Goal: Task Accomplishment & Management: Use online tool/utility

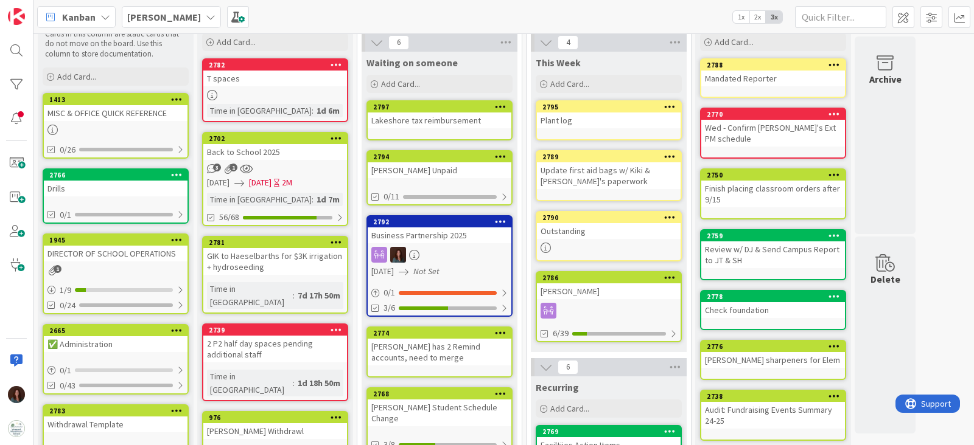
scroll to position [75, 0]
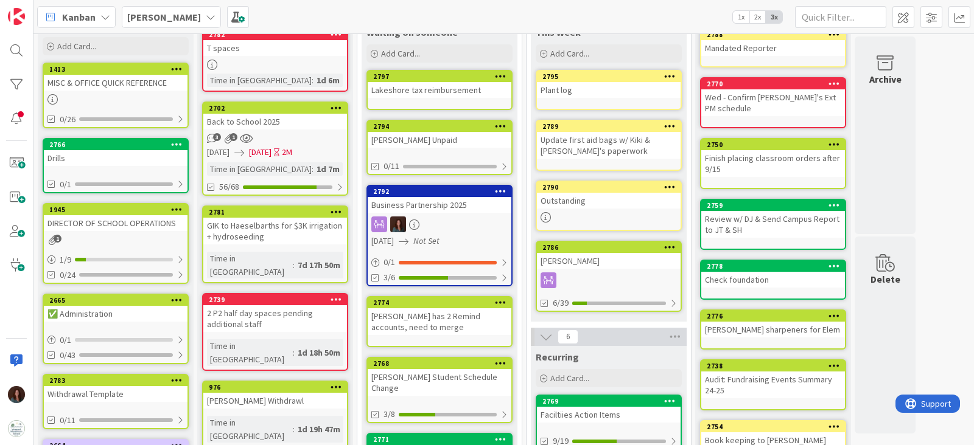
click at [585, 199] on div "Outstanding" at bounding box center [609, 201] width 144 height 16
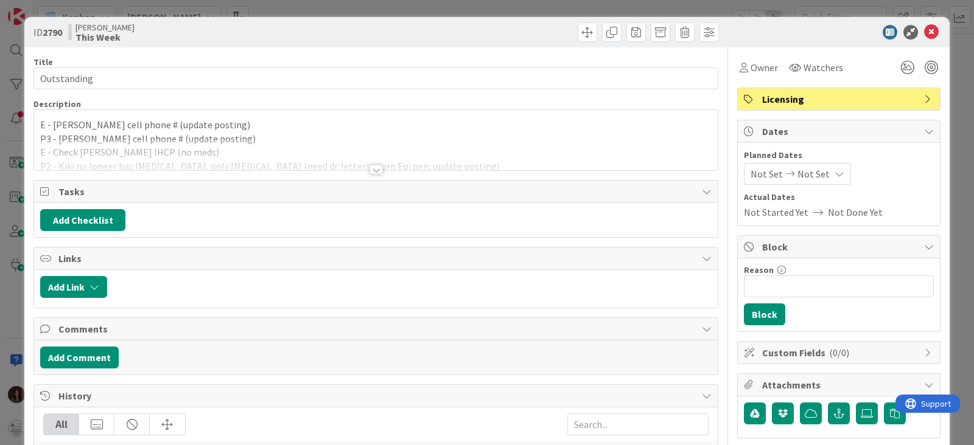
click at [369, 169] on div at bounding box center [375, 170] width 13 height 10
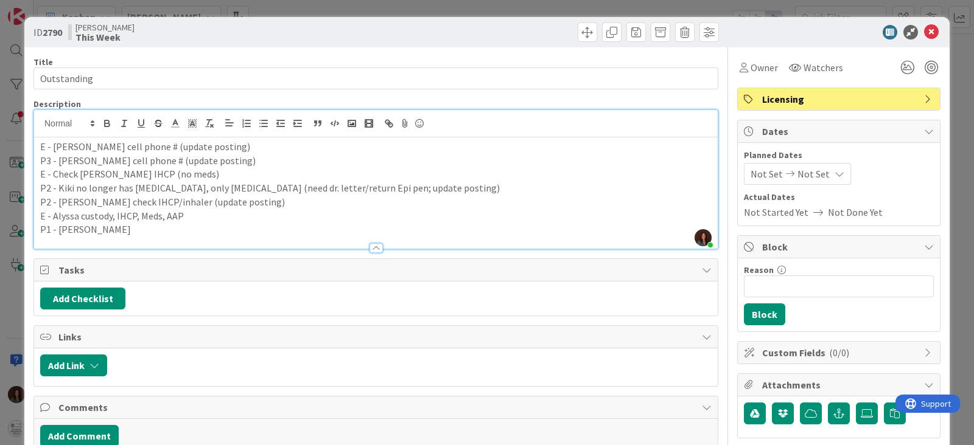
click at [102, 206] on p "P2 - [PERSON_NAME] check IHCP/inhaler (update posting)" at bounding box center [375, 202] width 671 height 14
drag, startPoint x: 128, startPoint y: 193, endPoint x: 38, endPoint y: 212, distance: 91.6
click at [9, 203] on div "ID 2790 [PERSON_NAME] This Week Title 11 / 128 Outstanding Description [PERSON_…" at bounding box center [487, 222] width 974 height 445
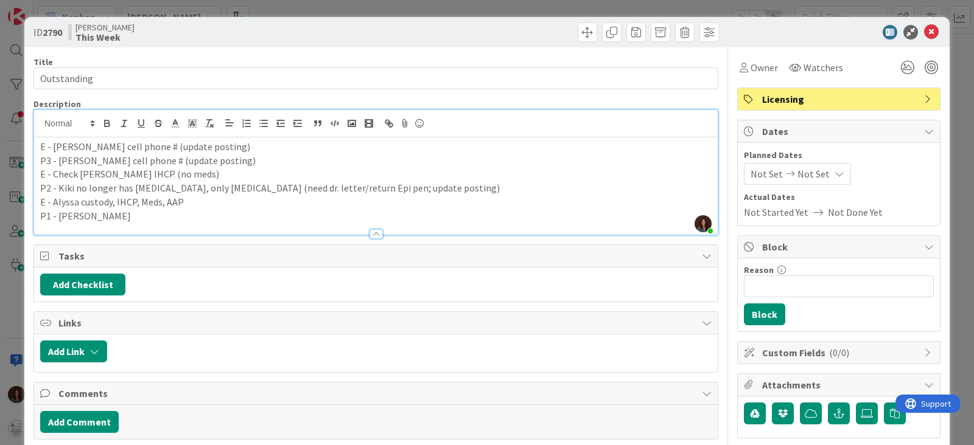
click at [212, 200] on p "E - Alyssa custody, IHCP, Meds, AAP" at bounding box center [375, 202] width 671 height 14
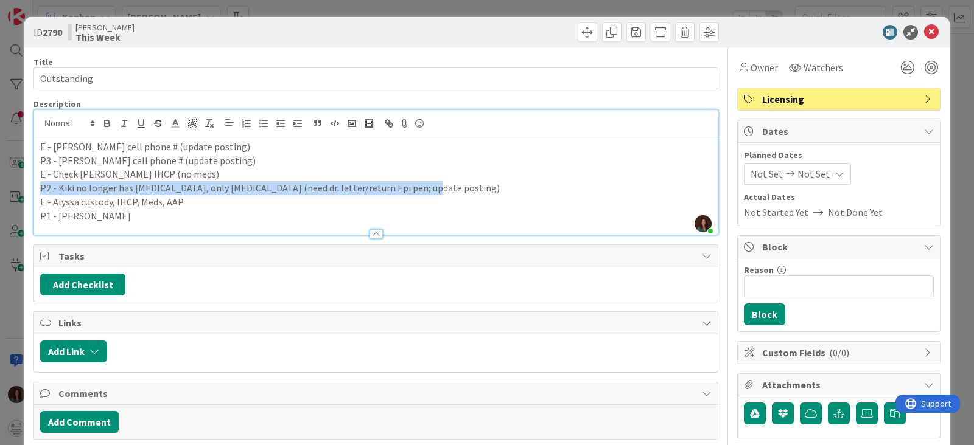
drag, startPoint x: 420, startPoint y: 188, endPoint x: 0, endPoint y: 189, distance: 419.9
click at [0, 189] on div "ID 2790 [PERSON_NAME] This Week Title 11 / 128 Outstanding Description [PERSON_…" at bounding box center [487, 222] width 974 height 445
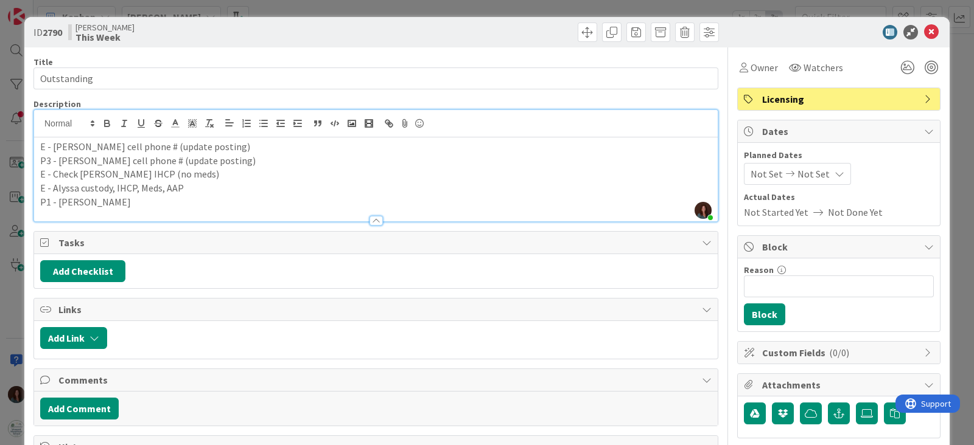
click at [267, 168] on p "E - Check [PERSON_NAME] IHCP (no meds)" at bounding box center [375, 174] width 671 height 14
click at [267, 159] on p "P3 - [PERSON_NAME] cell phone # (update posting)" at bounding box center [375, 161] width 671 height 14
click at [272, 145] on p "E - [PERSON_NAME] cell phone # (update posting)" at bounding box center [375, 147] width 671 height 14
click at [924, 30] on icon at bounding box center [931, 32] width 15 height 15
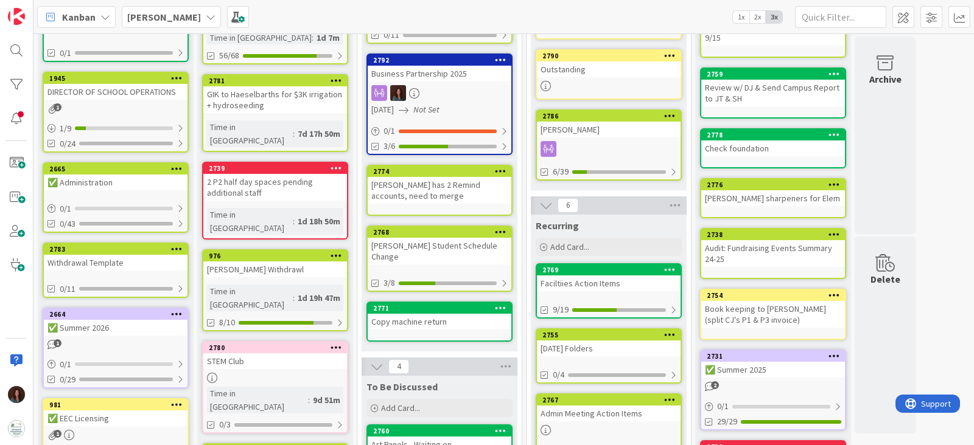
scroll to position [228, 0]
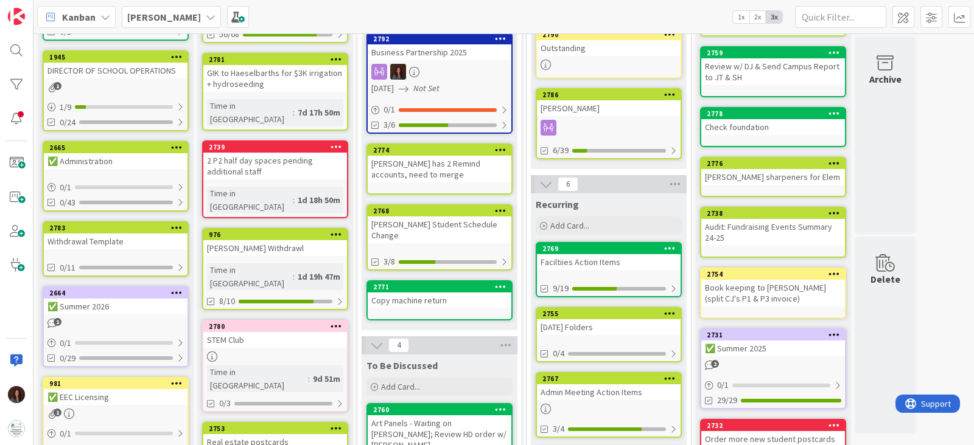
click at [599, 260] on div "Faciltiies Action Items" at bounding box center [609, 262] width 144 height 16
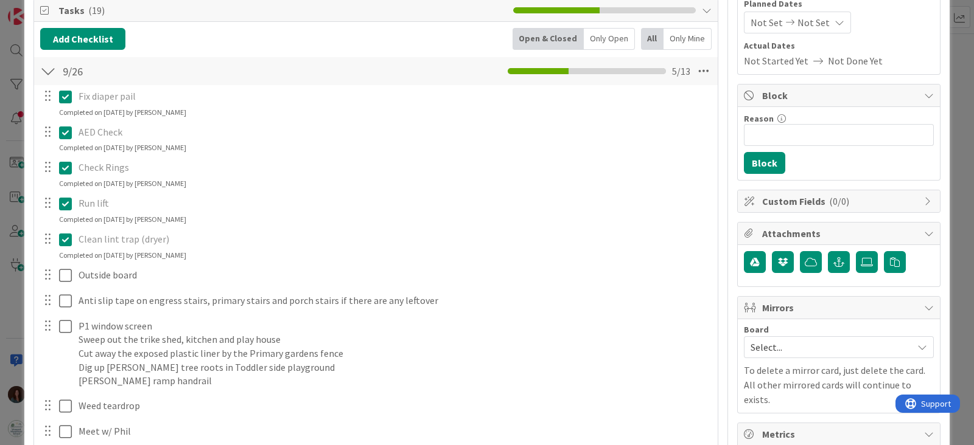
scroll to position [304, 0]
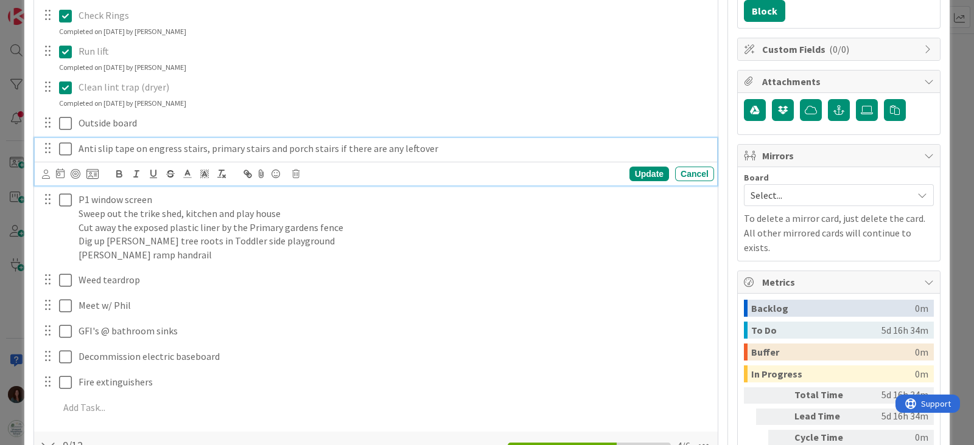
click at [436, 142] on p "Anti slip tape on engress stairs, primary stairs and porch stairs if there are …" at bounding box center [394, 149] width 630 height 14
click at [650, 172] on div "Update" at bounding box center [649, 174] width 40 height 15
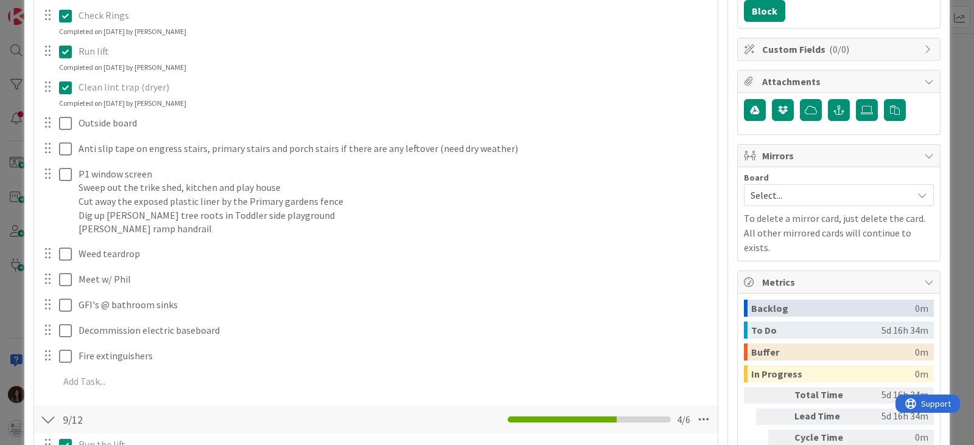
scroll to position [0, 0]
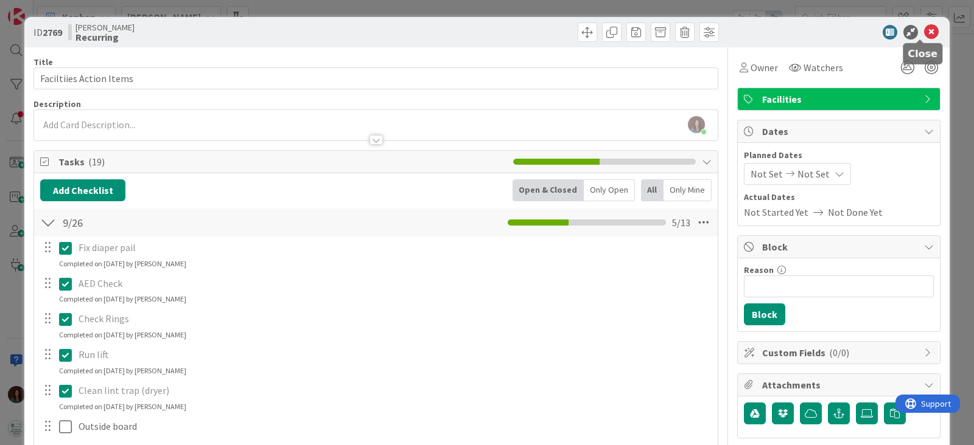
click at [924, 30] on icon at bounding box center [931, 32] width 15 height 15
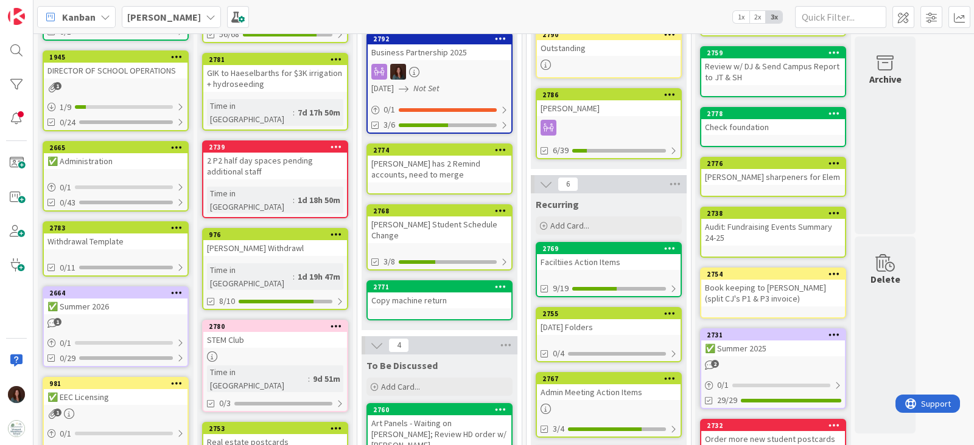
click at [616, 326] on div "[DATE] Folders" at bounding box center [609, 328] width 144 height 16
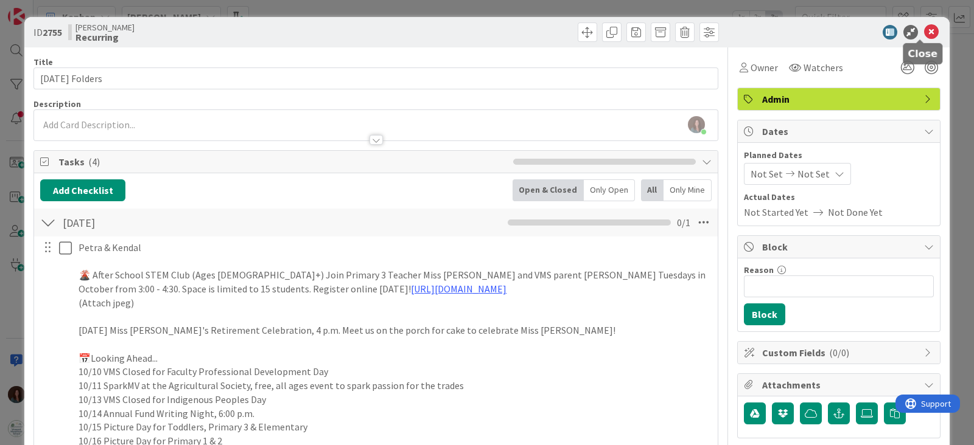
click at [924, 35] on icon at bounding box center [931, 32] width 15 height 15
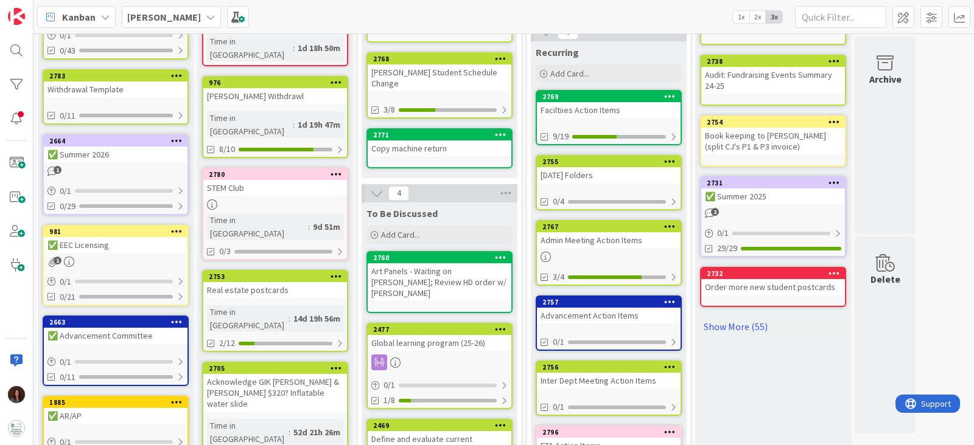
click at [637, 234] on div "Admin Meeting Action Items" at bounding box center [609, 240] width 144 height 16
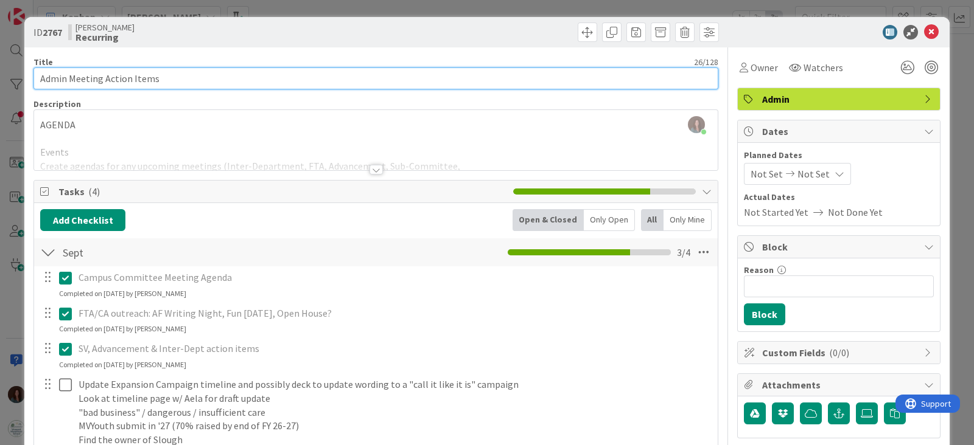
drag, startPoint x: 102, startPoint y: 75, endPoint x: 71, endPoint y: 75, distance: 31.0
click at [71, 75] on input "Admin Meeting Action Items" at bounding box center [375, 79] width 685 height 22
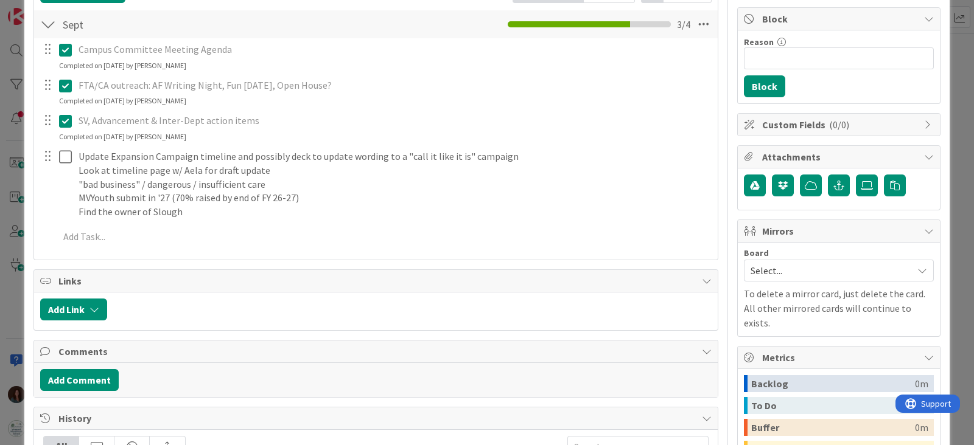
type input "Admin Action Items"
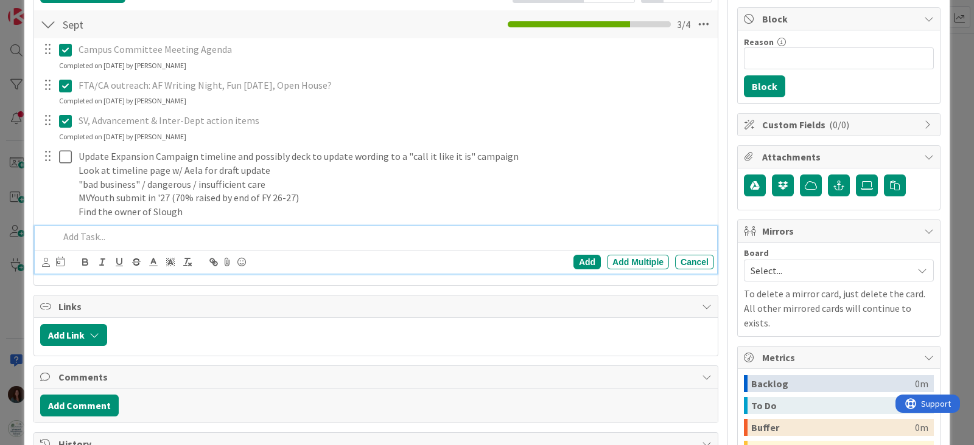
click at [219, 234] on p at bounding box center [384, 237] width 650 height 14
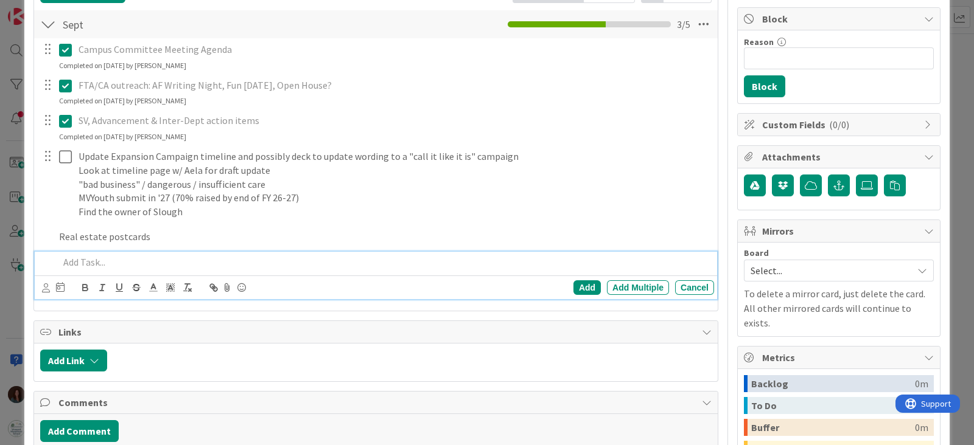
scroll to position [254, 0]
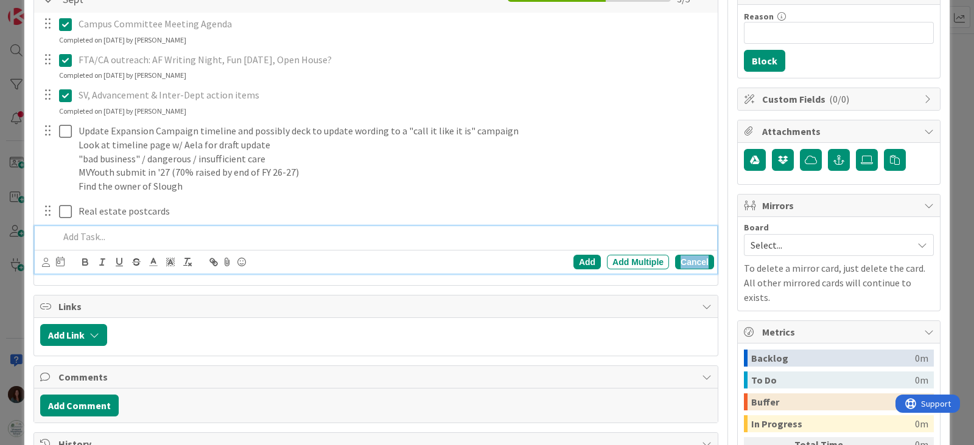
click at [675, 257] on div "Cancel" at bounding box center [694, 262] width 39 height 15
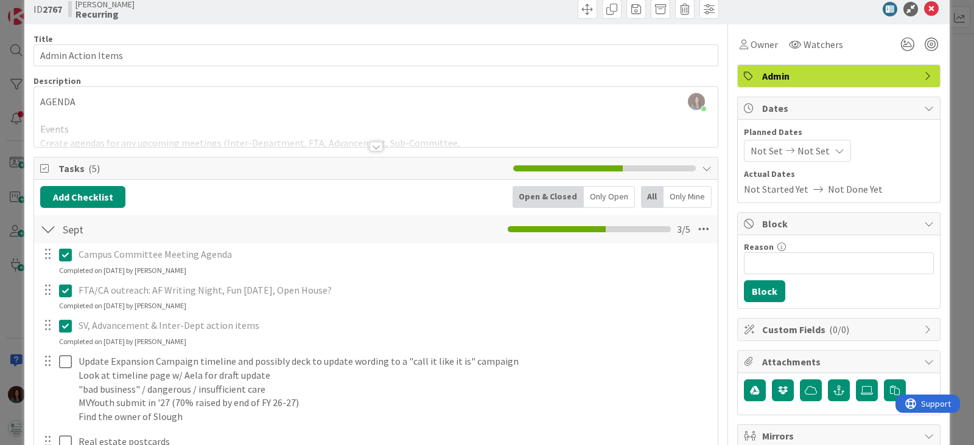
scroll to position [0, 0]
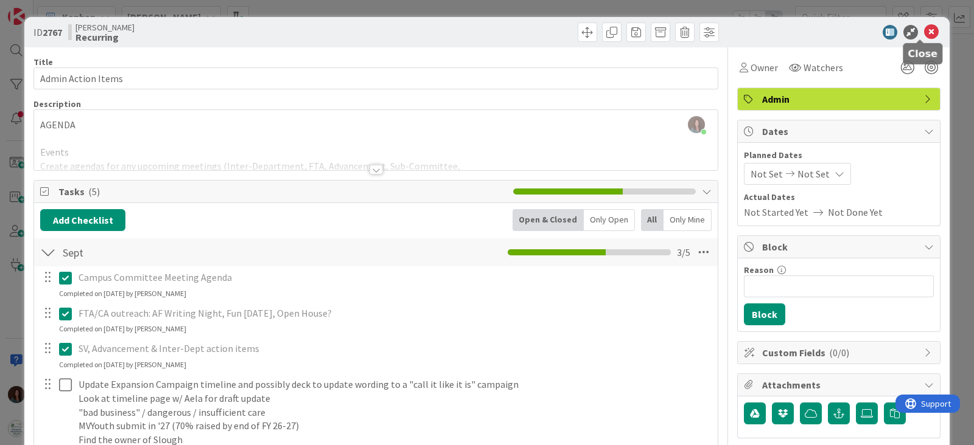
click at [925, 30] on icon at bounding box center [931, 32] width 15 height 15
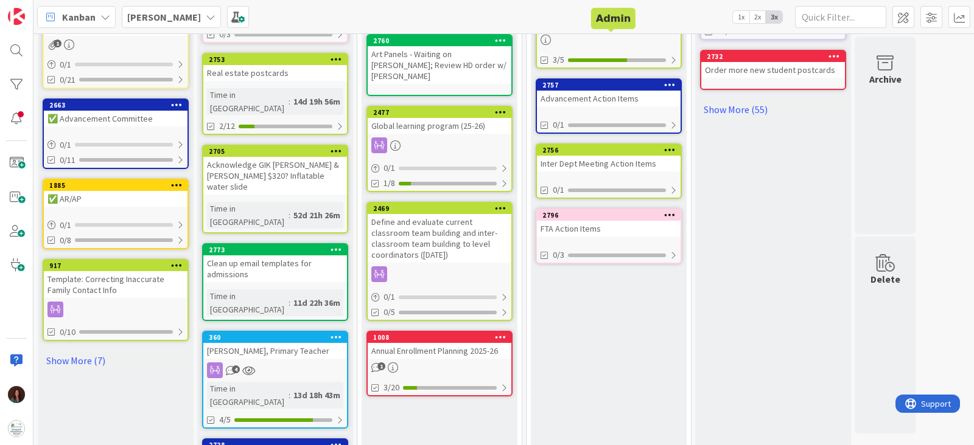
scroll to position [608, 0]
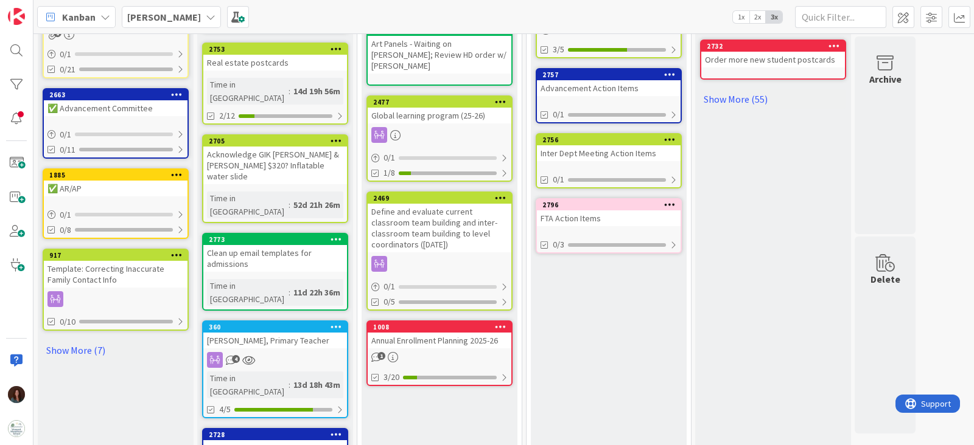
click at [594, 145] on div "Inter Dept Meeting Action Items" at bounding box center [609, 153] width 144 height 16
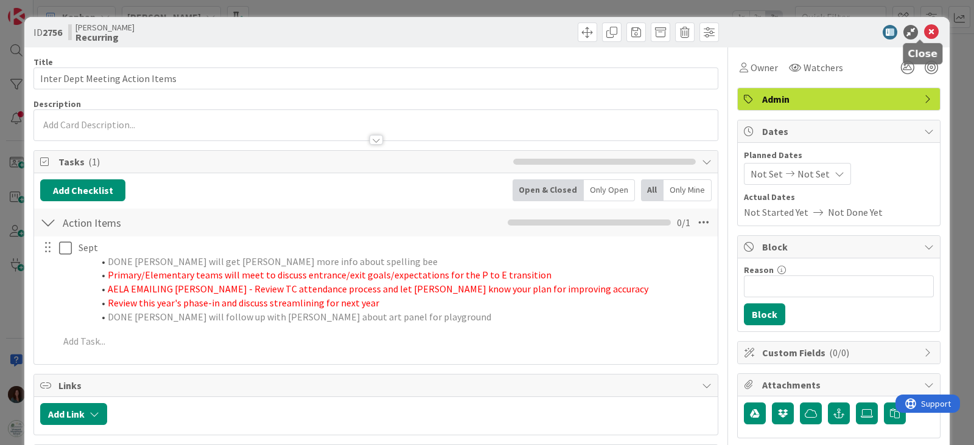
click at [924, 32] on icon at bounding box center [931, 32] width 15 height 15
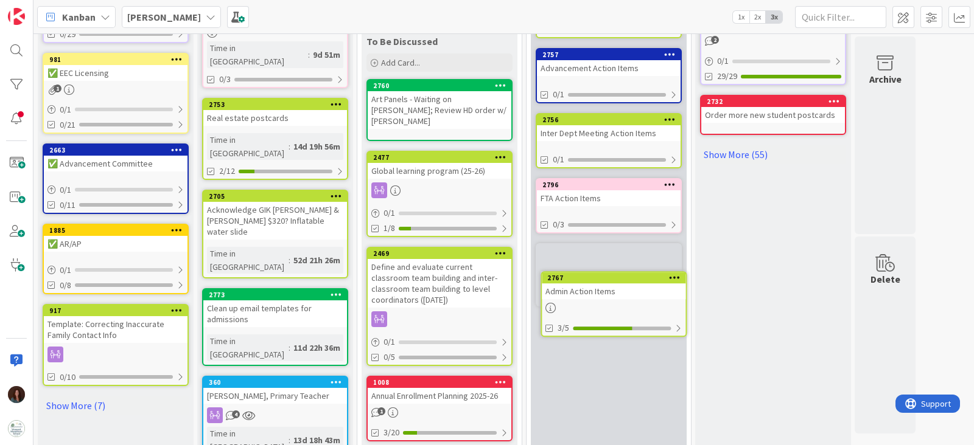
scroll to position [564, 0]
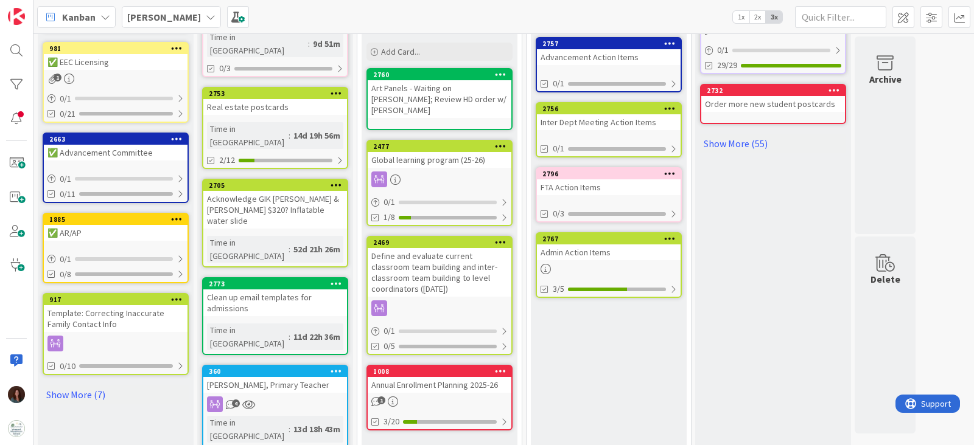
click at [594, 245] on div "Admin Action Items" at bounding box center [609, 253] width 144 height 16
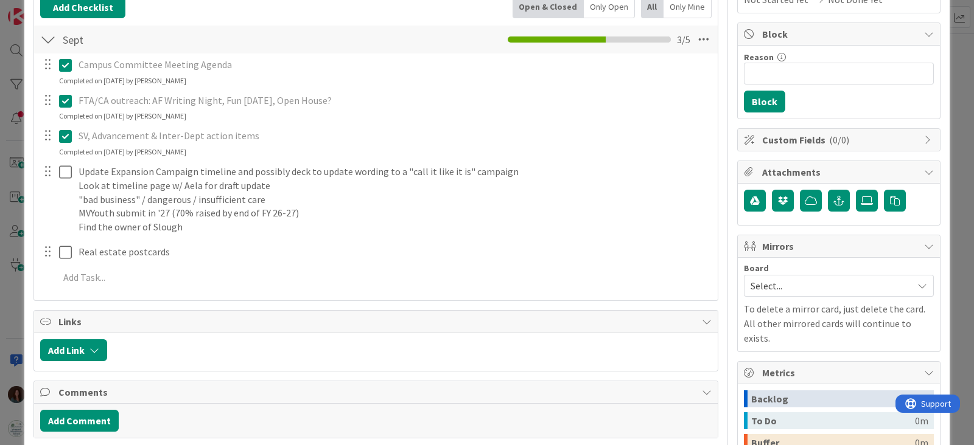
scroll to position [304, 0]
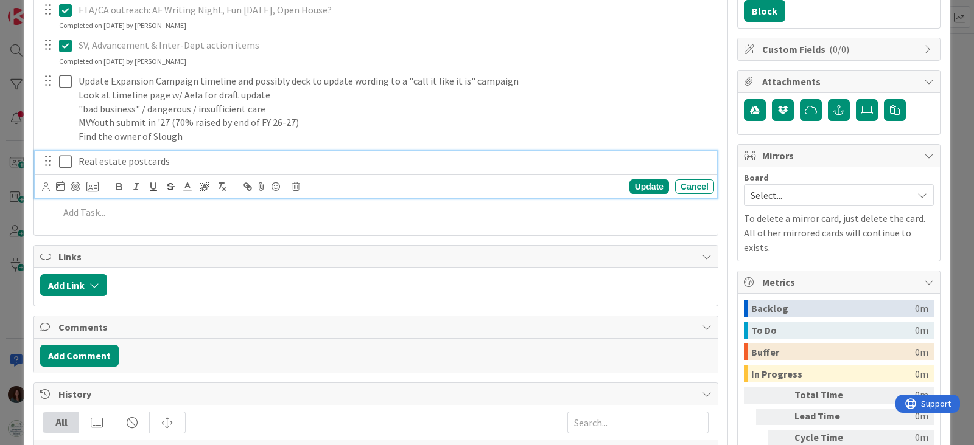
click at [176, 162] on p "Real estate postcards" at bounding box center [394, 162] width 630 height 14
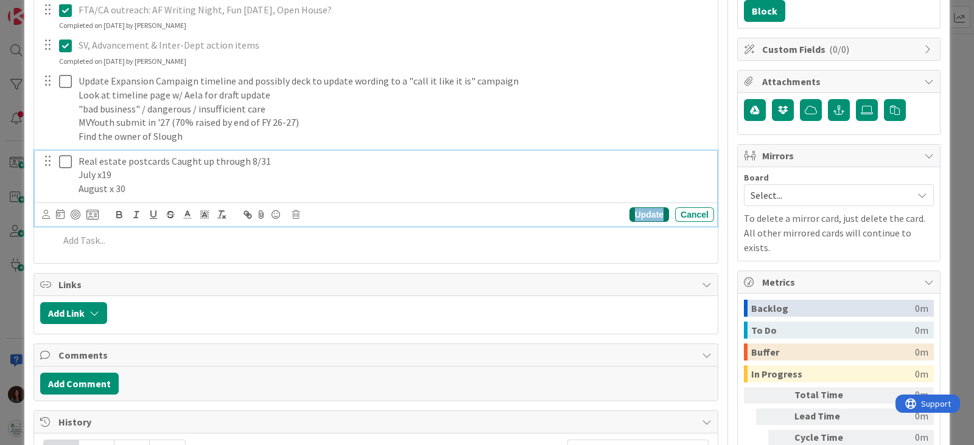
click at [629, 211] on div "Update" at bounding box center [649, 215] width 40 height 15
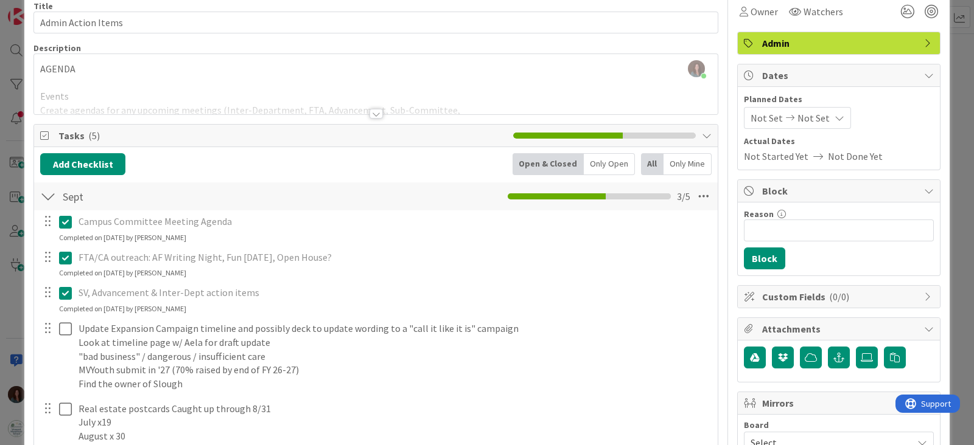
scroll to position [0, 0]
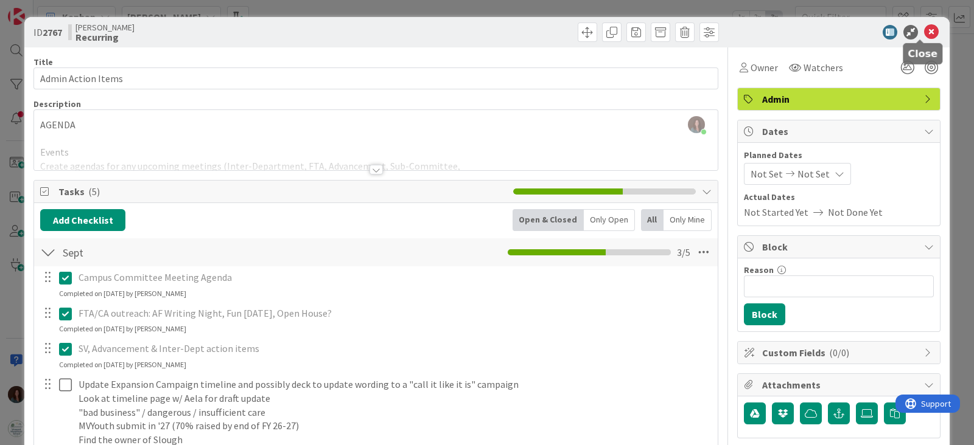
click at [924, 32] on icon at bounding box center [931, 32] width 15 height 15
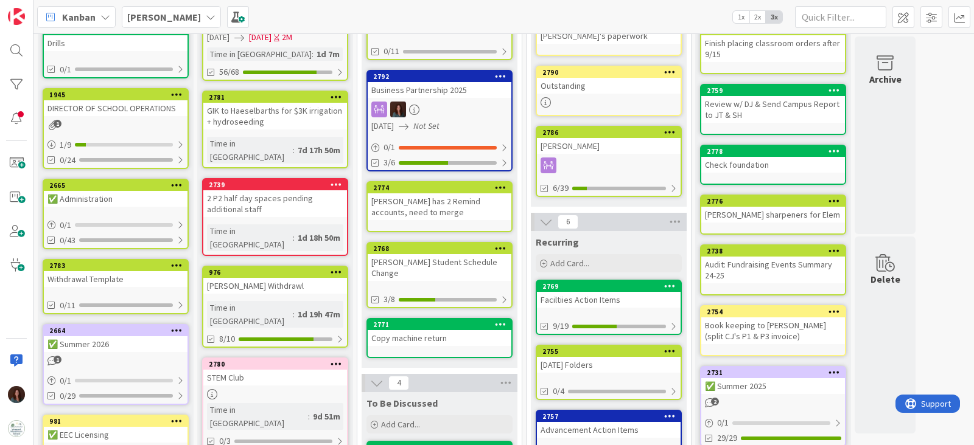
scroll to position [31, 0]
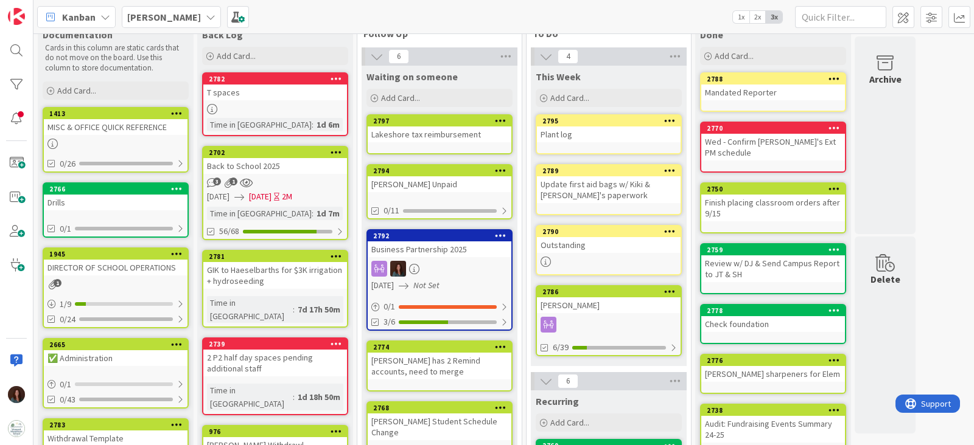
click at [114, 260] on div "DIRECTOR OF SCHOOL OPERATIONS" at bounding box center [116, 268] width 144 height 16
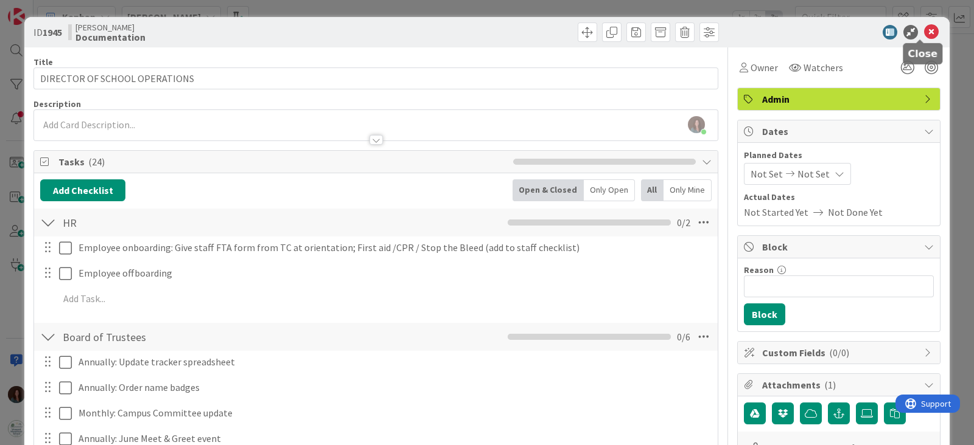
click at [924, 31] on icon at bounding box center [931, 32] width 15 height 15
